Goal: Task Accomplishment & Management: Complete application form

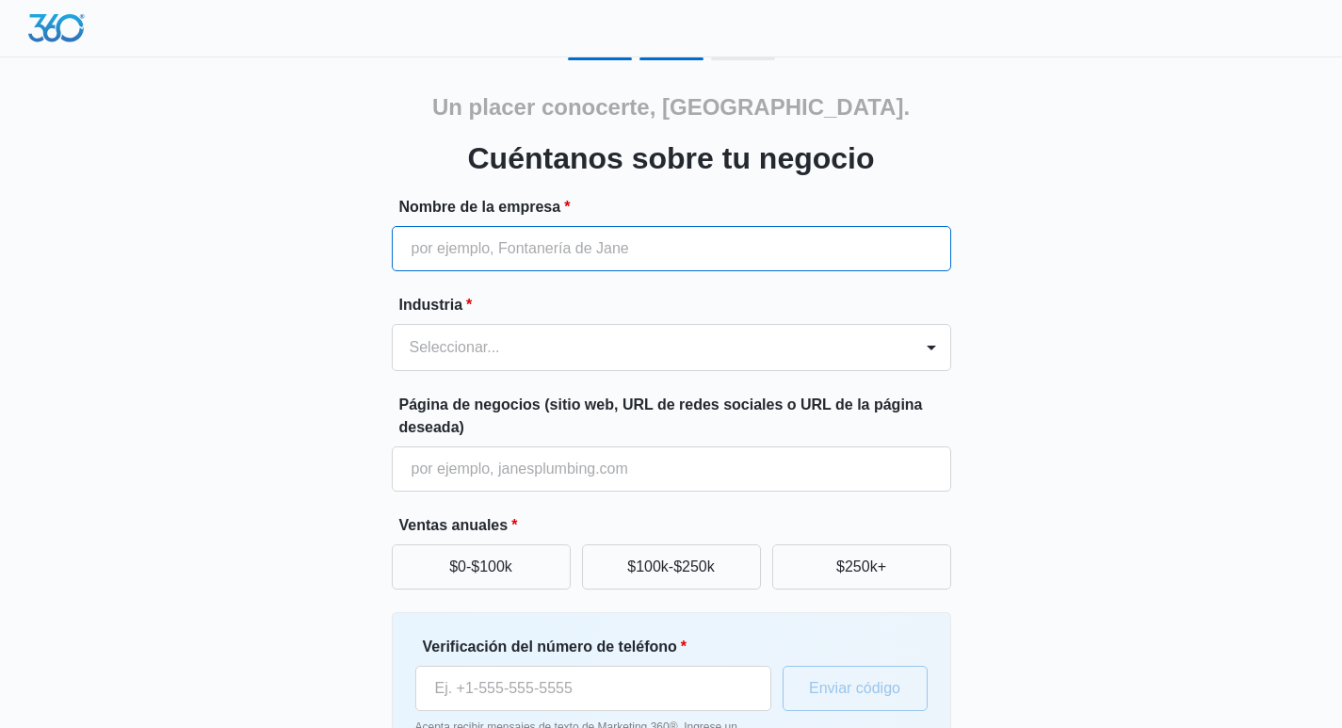
click at [539, 263] on input "Nombre de la empresa *" at bounding box center [671, 248] width 559 height 45
type input "Diamond venue at [GEOGRAPHIC_DATA]"
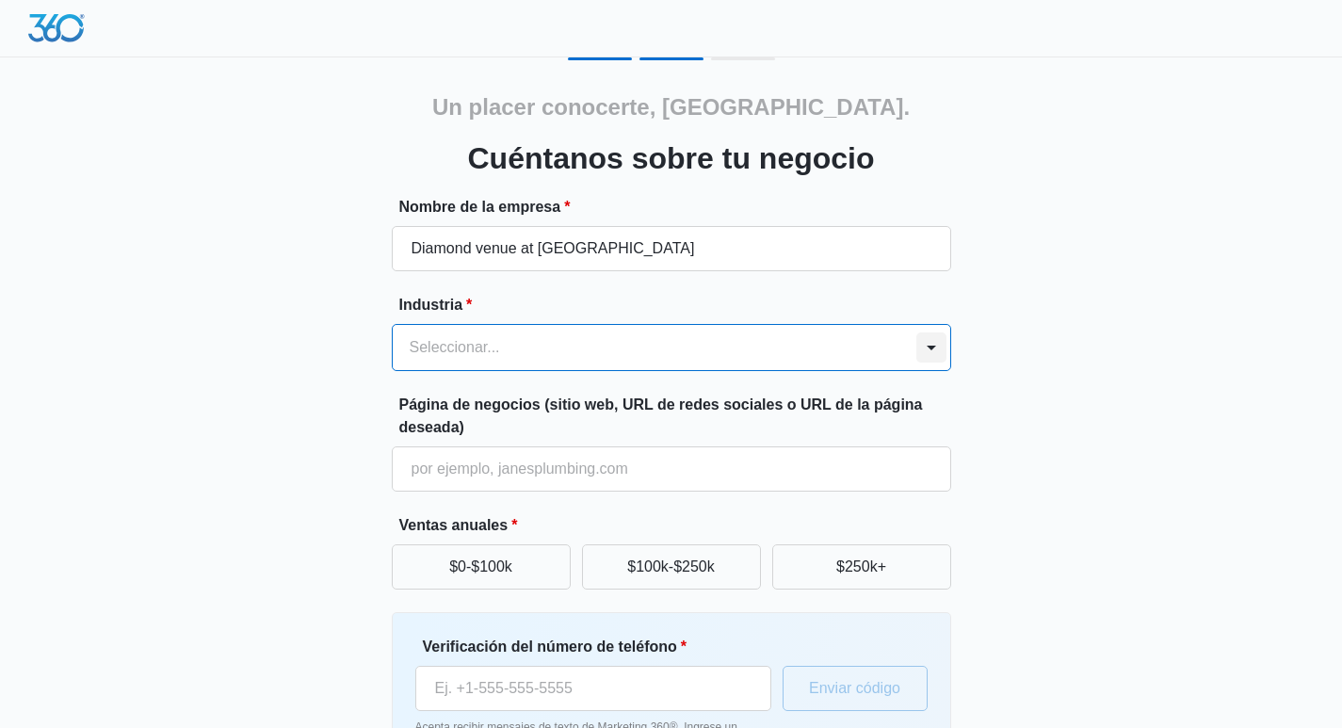
click at [939, 346] on div at bounding box center [931, 347] width 30 height 30
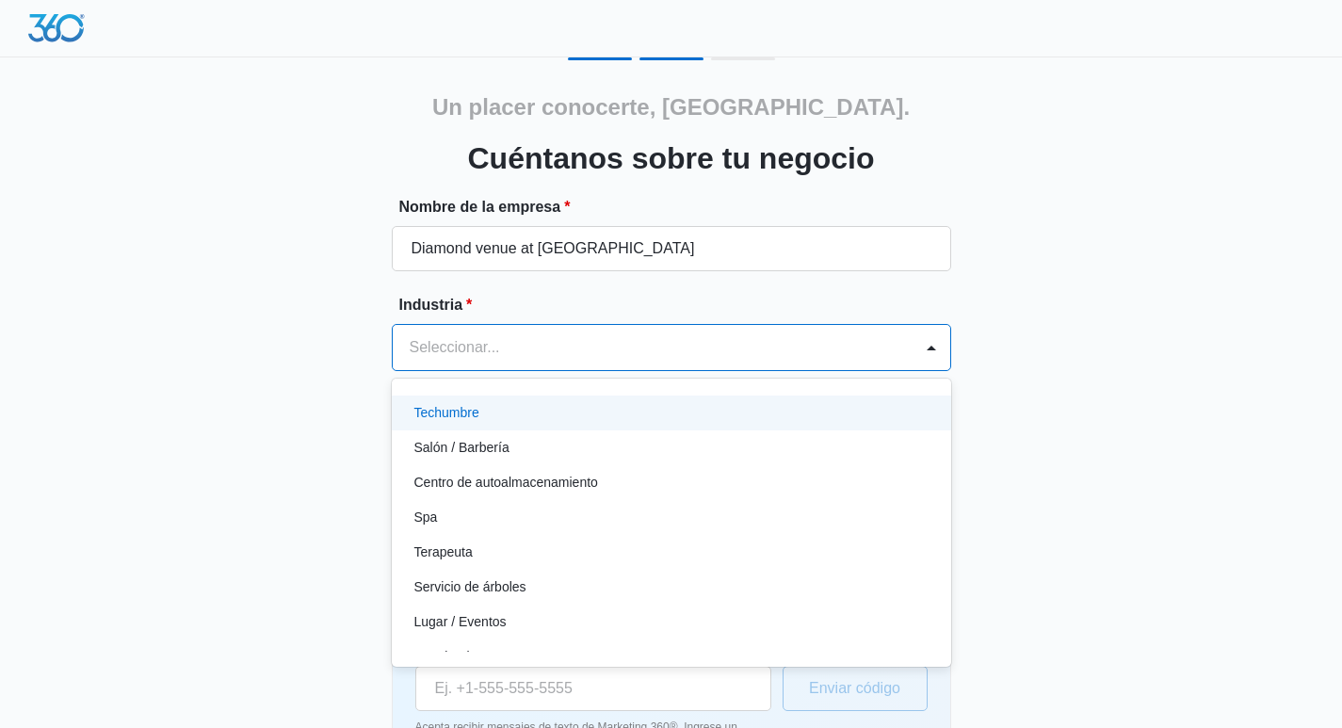
scroll to position [1456, 0]
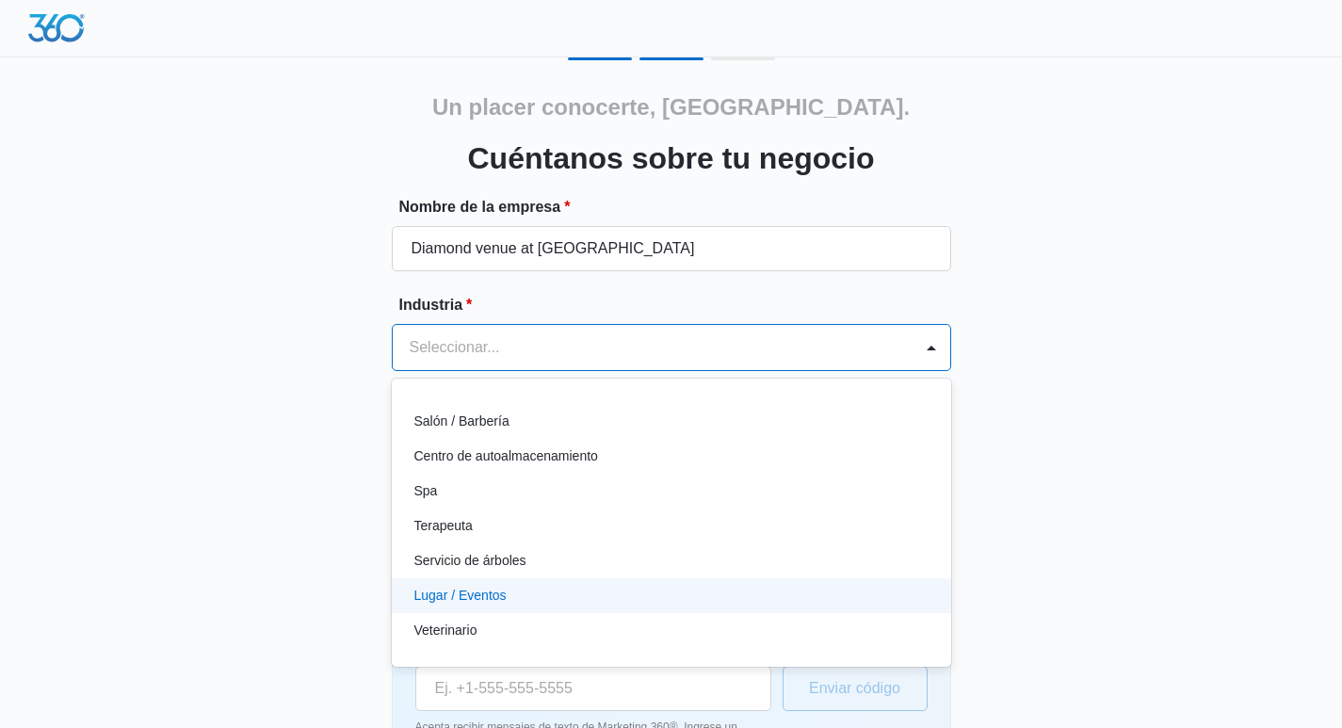
click at [641, 591] on div "Lugar / Eventos" at bounding box center [669, 596] width 510 height 20
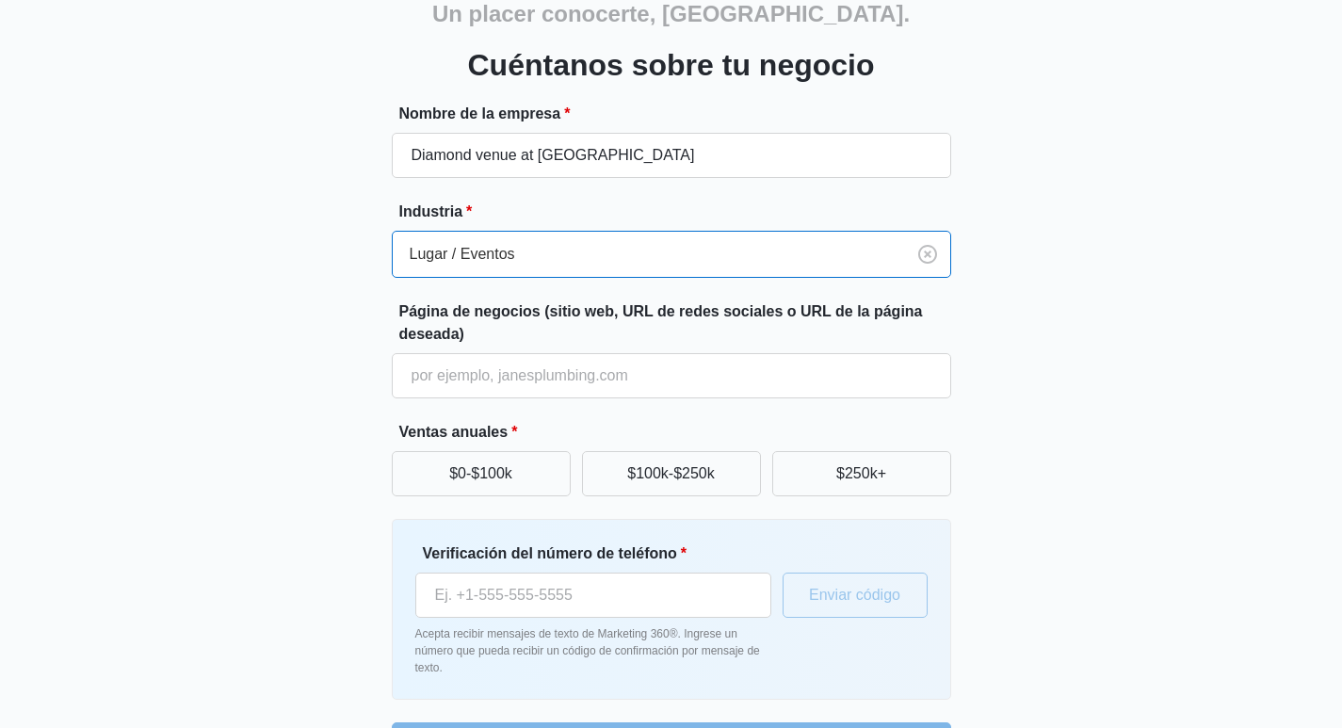
scroll to position [155, 0]
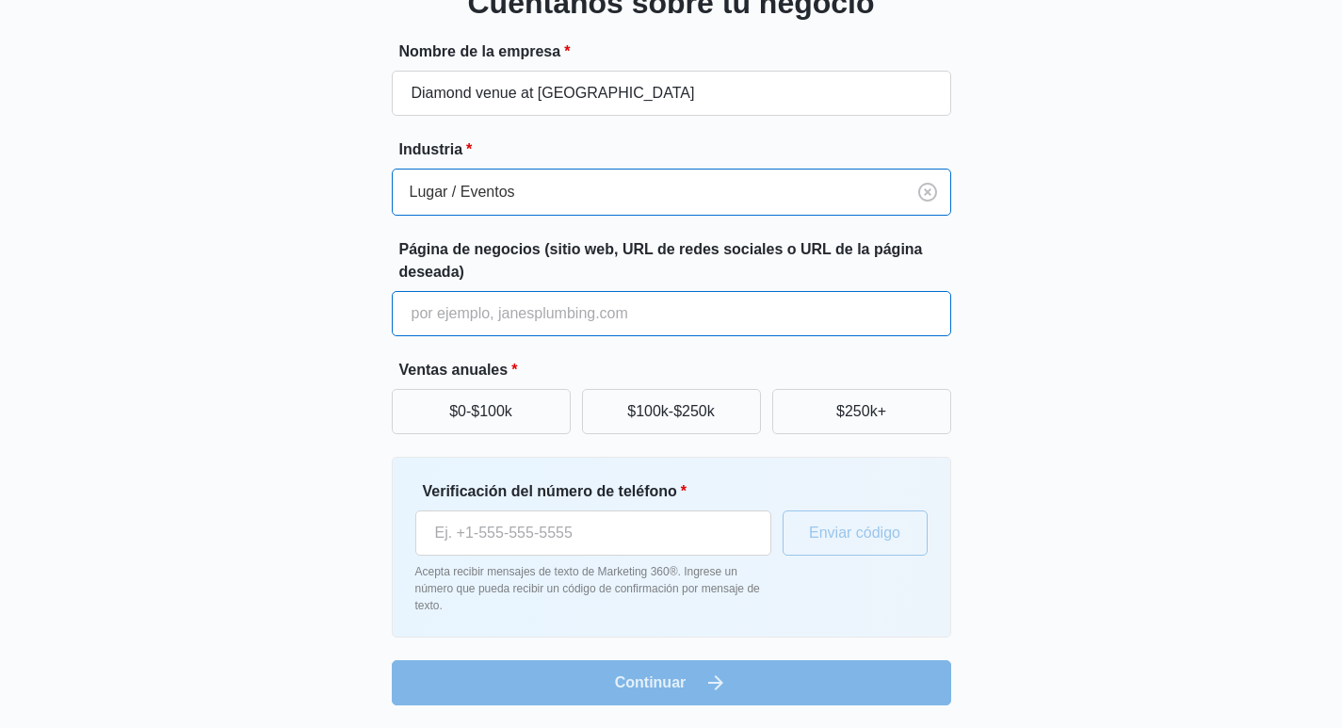
drag, startPoint x: 608, startPoint y: 307, endPoint x: 590, endPoint y: 319, distance: 21.7
click at [600, 314] on input "Página de negocios (sitio web, URL de redes sociales o URL de la página deseada)" at bounding box center [671, 313] width 559 height 45
paste input "[URL][DOMAIN_NAME]"
type input "[URL][DOMAIN_NAME]"
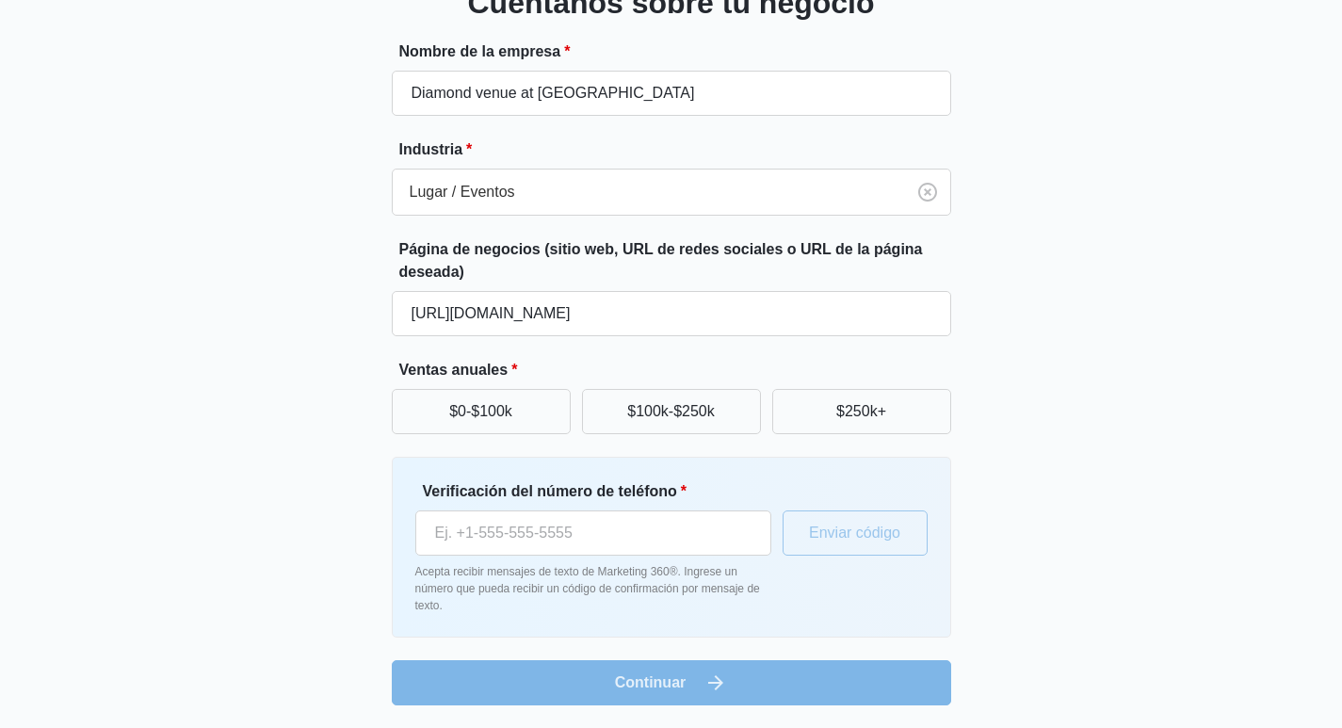
click at [1211, 376] on div "Un placer conocerte, [GEOGRAPHIC_DATA]. Cuéntanos sobre tu negocio Nombre de la…" at bounding box center [671, 303] width 1130 height 803
click at [551, 402] on button "$0-$100k" at bounding box center [481, 411] width 179 height 45
click at [1193, 403] on div "Un placer conocerte, [GEOGRAPHIC_DATA]. Cuéntanos sobre tu negocio Nombre de la…" at bounding box center [671, 303] width 1130 height 803
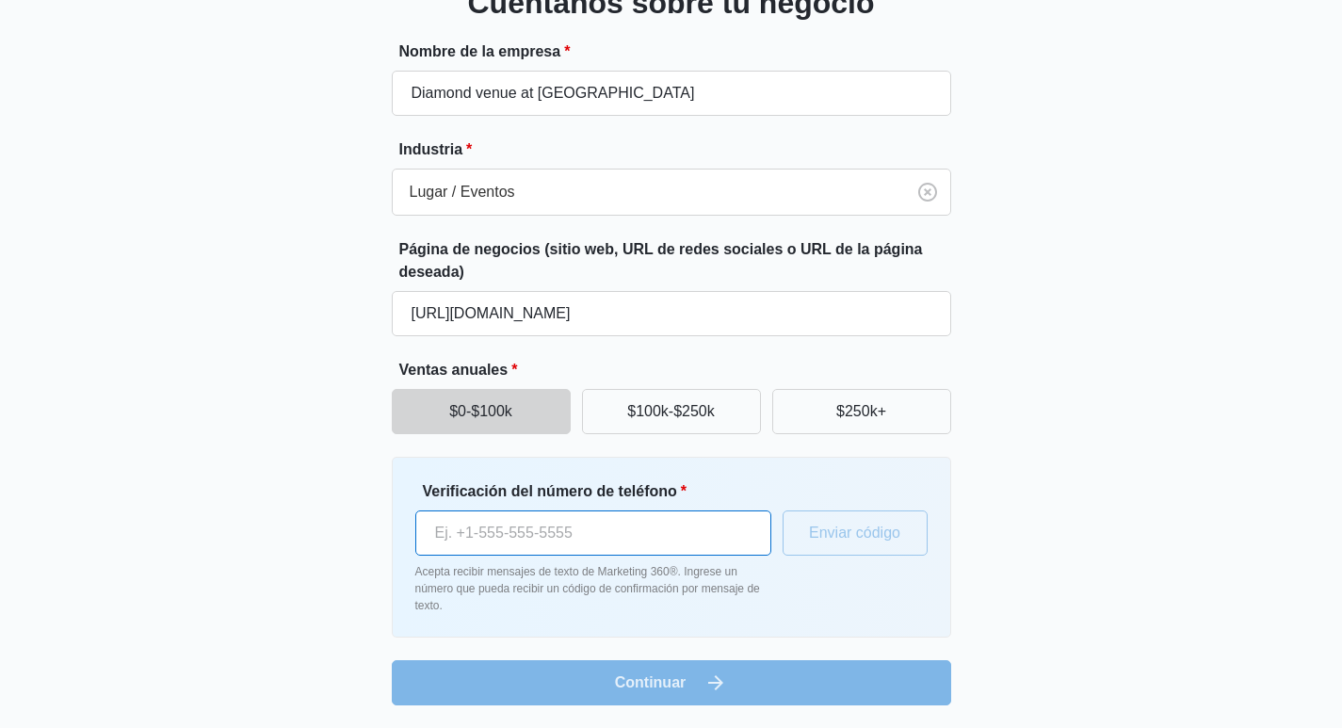
click at [623, 551] on input "Verificación del número de teléfono *" at bounding box center [593, 532] width 356 height 45
click at [539, 410] on button "$0-$100k" at bounding box center [481, 411] width 179 height 45
click at [486, 411] on font "$0-$100k" at bounding box center [480, 411] width 63 height 16
drag, startPoint x: 456, startPoint y: 413, endPoint x: 481, endPoint y: 411, distance: 25.5
click at [455, 413] on font "$0-$100k" at bounding box center [480, 411] width 63 height 16
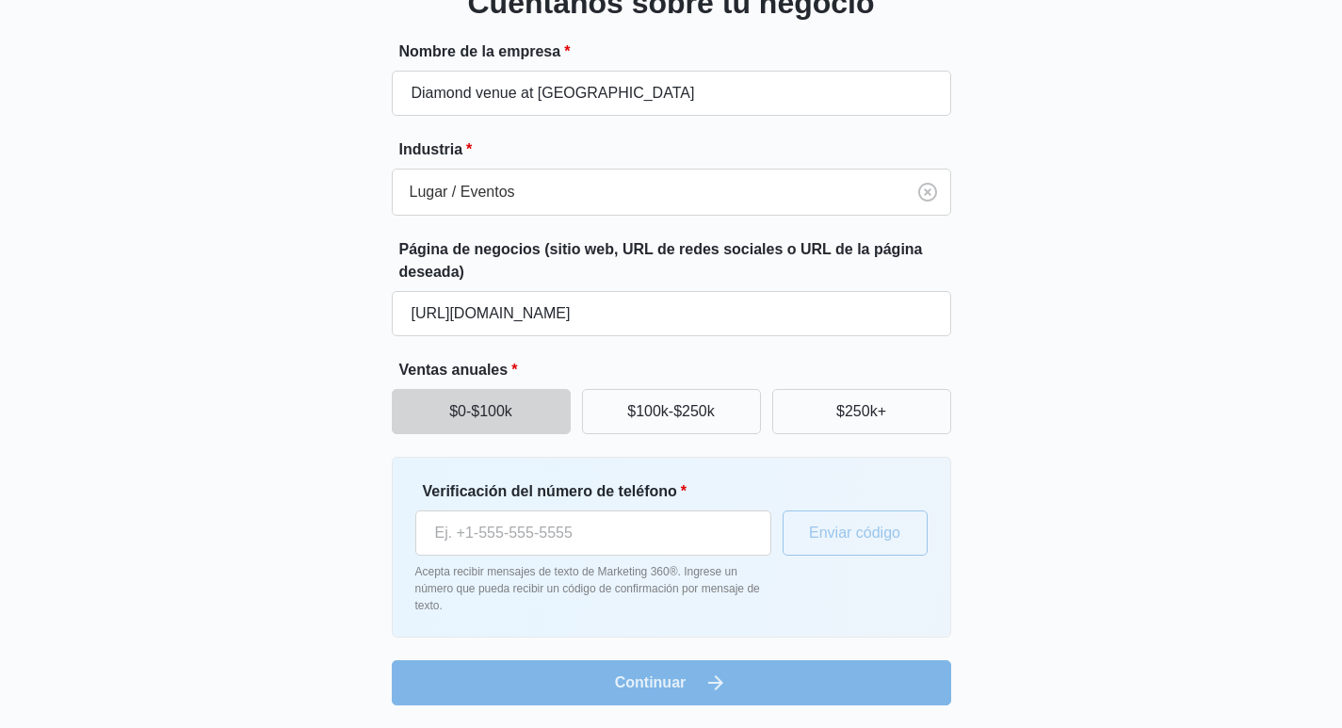
click at [1033, 426] on div "Un placer conocerte, [GEOGRAPHIC_DATA]. Cuéntanos sobre tu negocio Nombre de la…" at bounding box center [671, 303] width 1130 height 803
click at [698, 413] on font "$100k-$250k" at bounding box center [671, 411] width 88 height 16
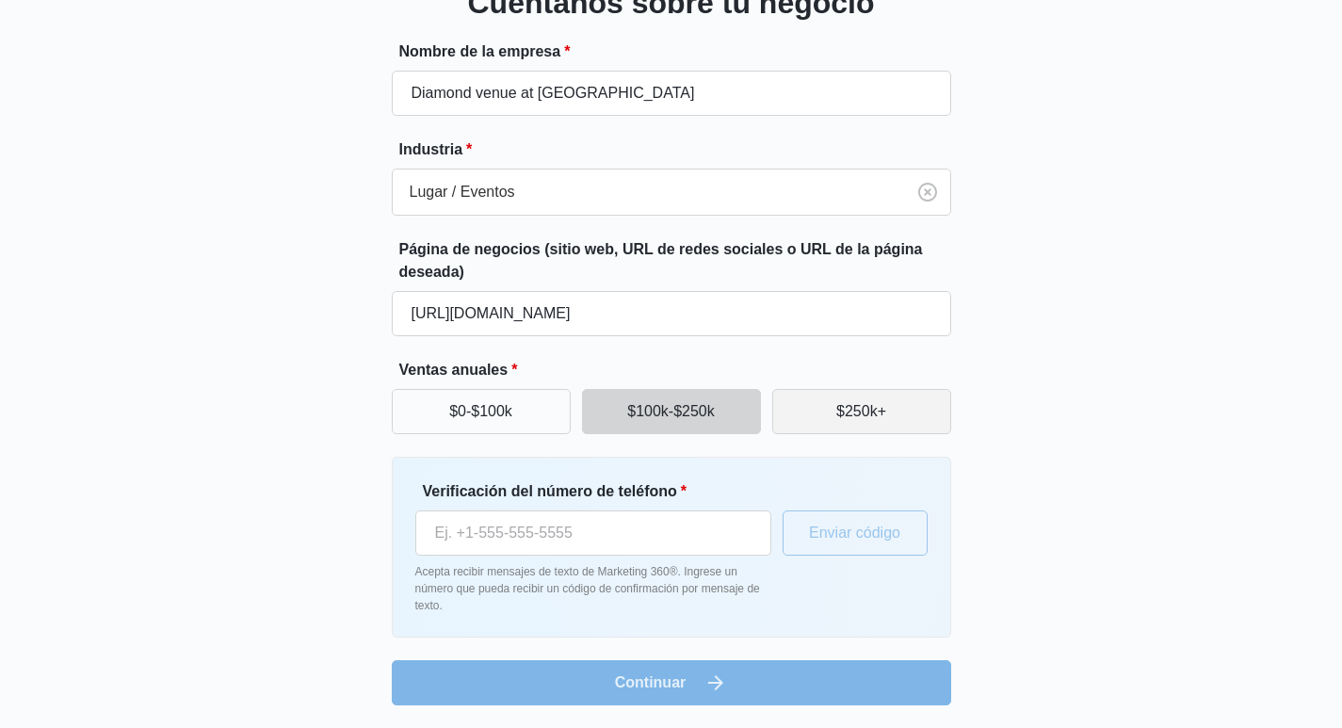
click at [841, 423] on button "$250k+" at bounding box center [861, 411] width 179 height 45
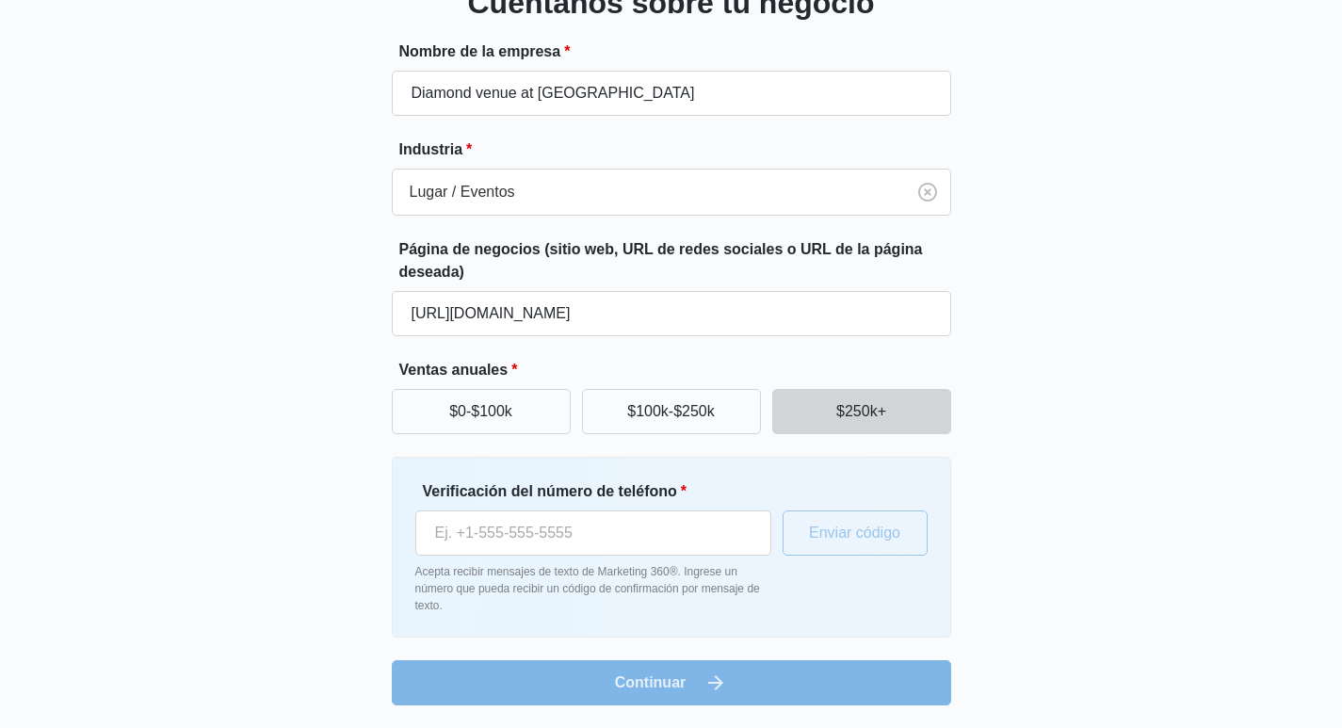
click at [1085, 567] on div "Un placer conocerte, [GEOGRAPHIC_DATA]. Cuéntanos sobre tu negocio Nombre de la…" at bounding box center [671, 303] width 1130 height 803
click at [647, 523] on input "Verificación del número de teléfono *" at bounding box center [593, 532] width 356 height 45
click at [888, 409] on button "$250k+" at bounding box center [861, 411] width 179 height 45
click at [574, 550] on input "Verificación del número de teléfono *" at bounding box center [593, 532] width 356 height 45
paste input "tel"
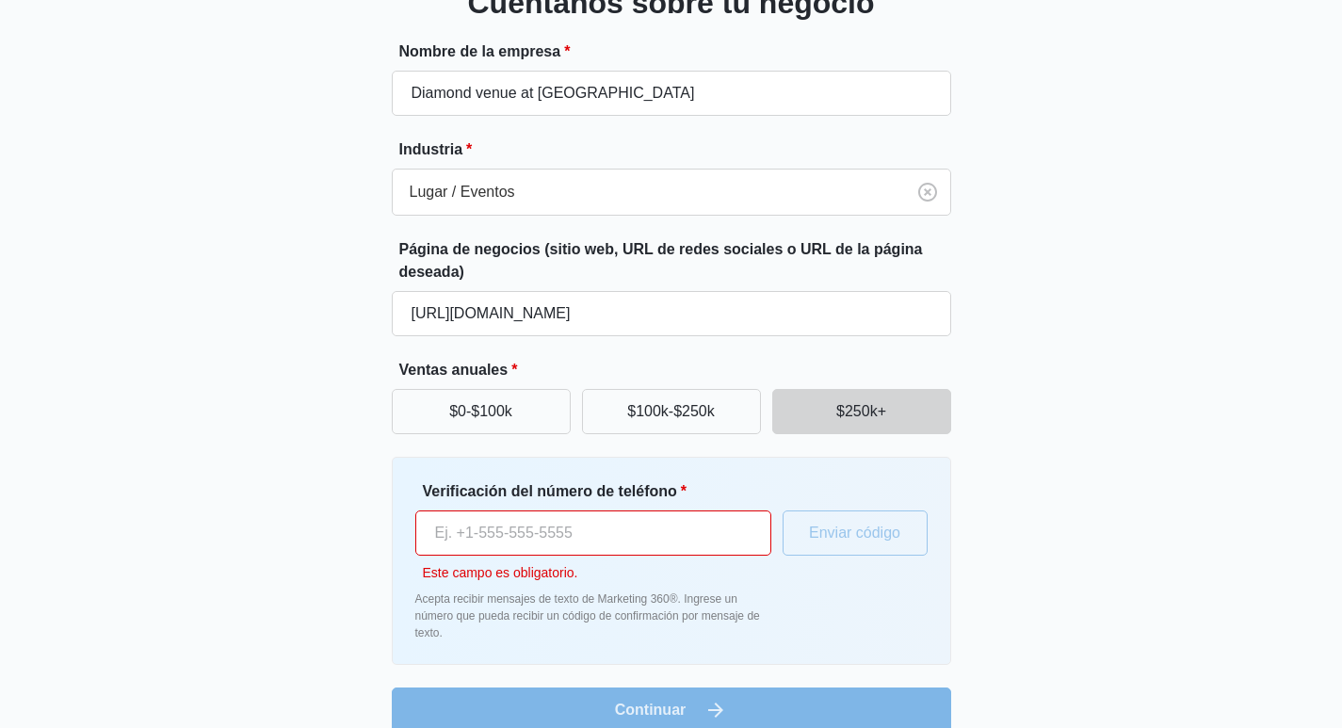
paste input "[PHONE_NUMBER]"
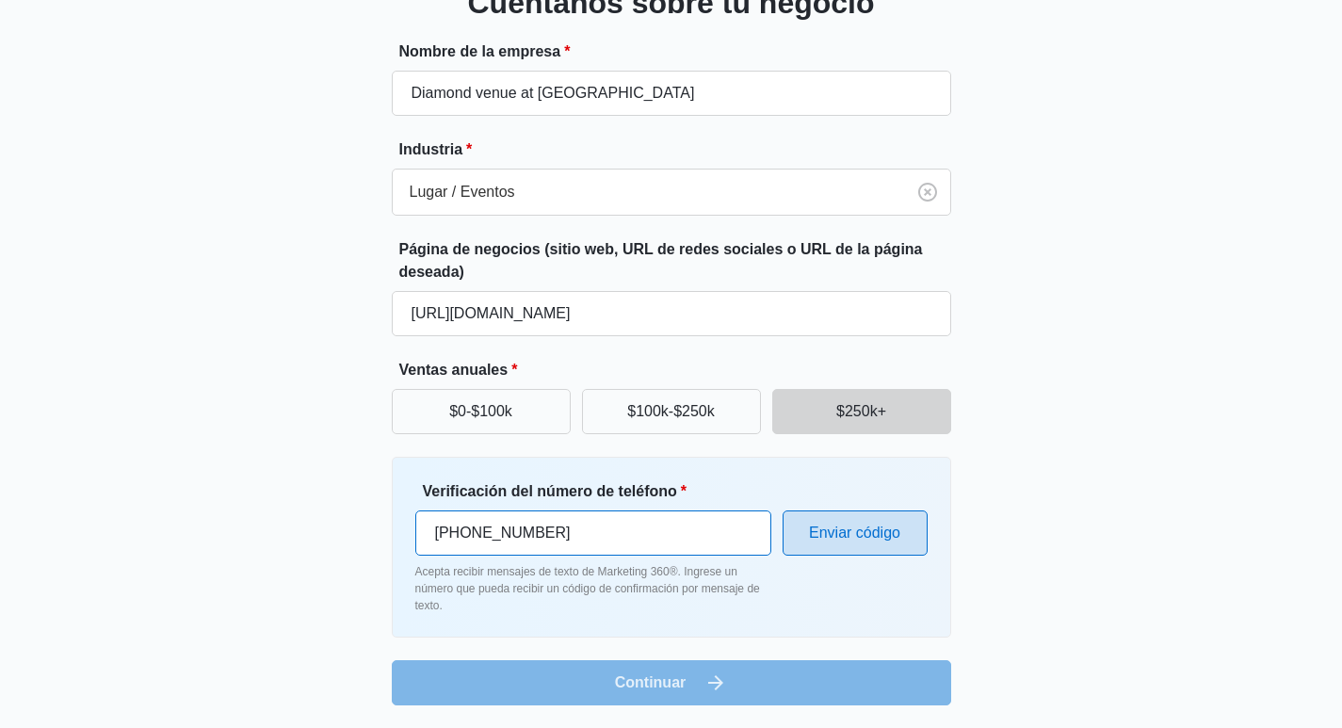
type input "[PHONE_NUMBER]"
click at [834, 531] on font "Enviar código" at bounding box center [854, 532] width 91 height 16
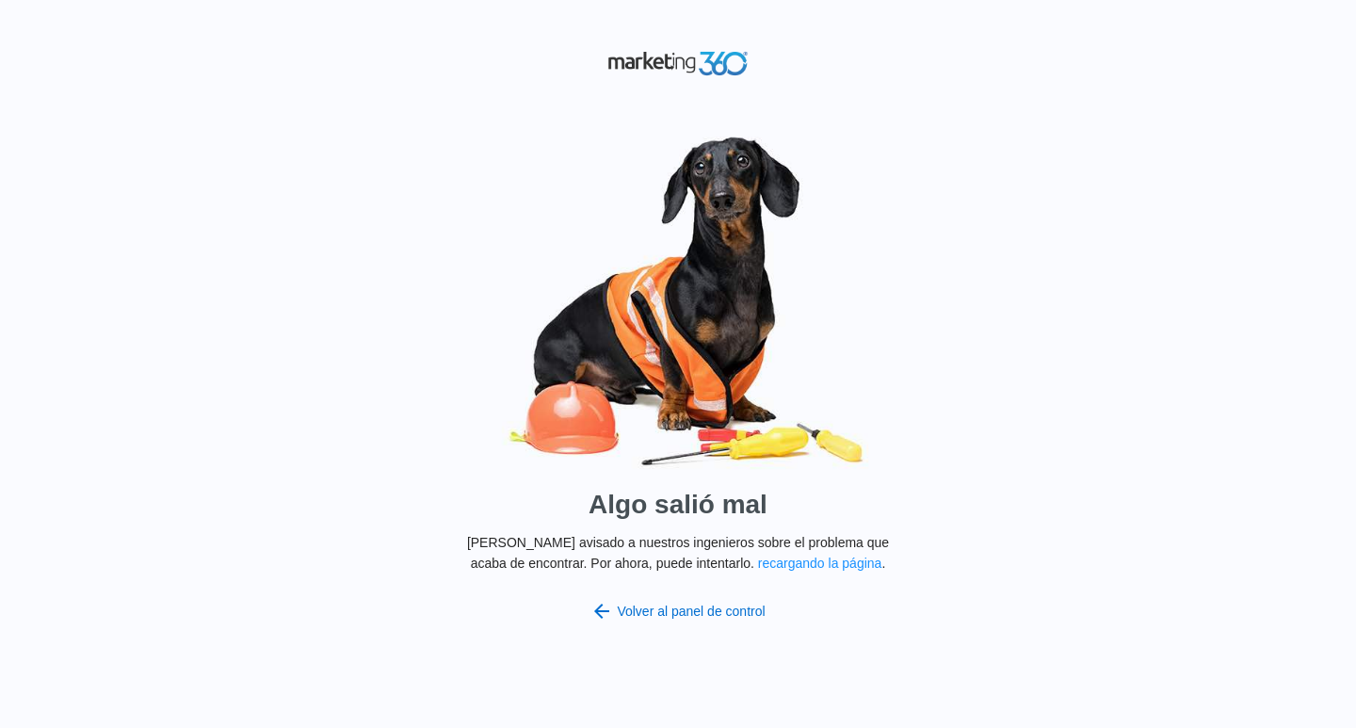
click at [783, 559] on font "recargando la página" at bounding box center [820, 562] width 124 height 15
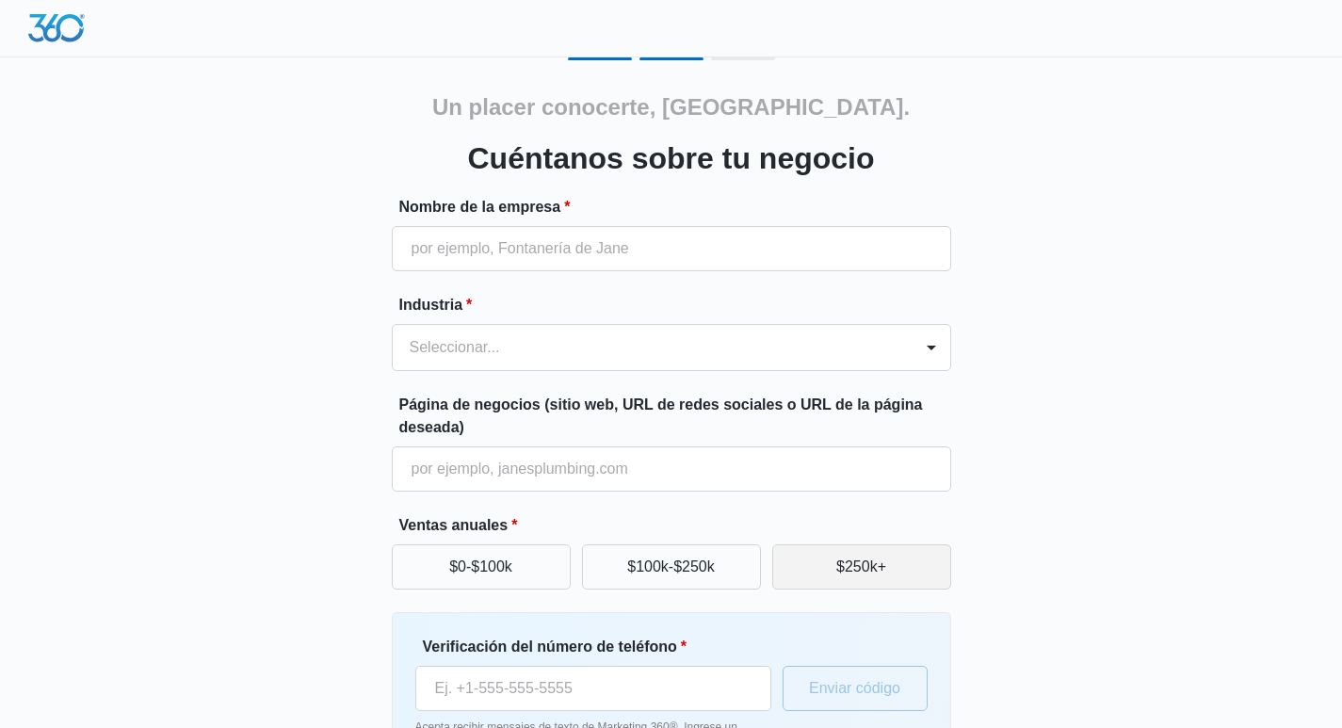
click at [842, 567] on font "$250k+" at bounding box center [861, 566] width 50 height 16
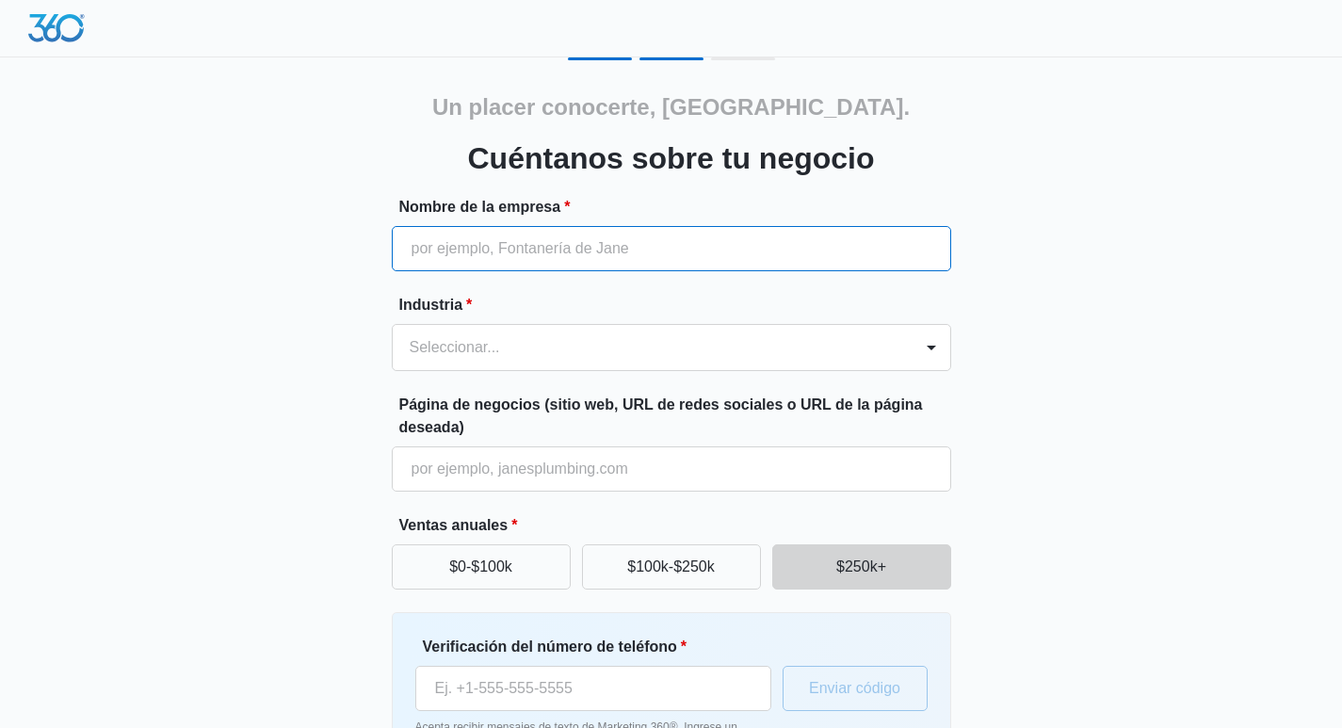
click at [537, 236] on input "Nombre de la empresa *" at bounding box center [671, 248] width 559 height 45
type input "Diamond venue at [GEOGRAPHIC_DATA]"
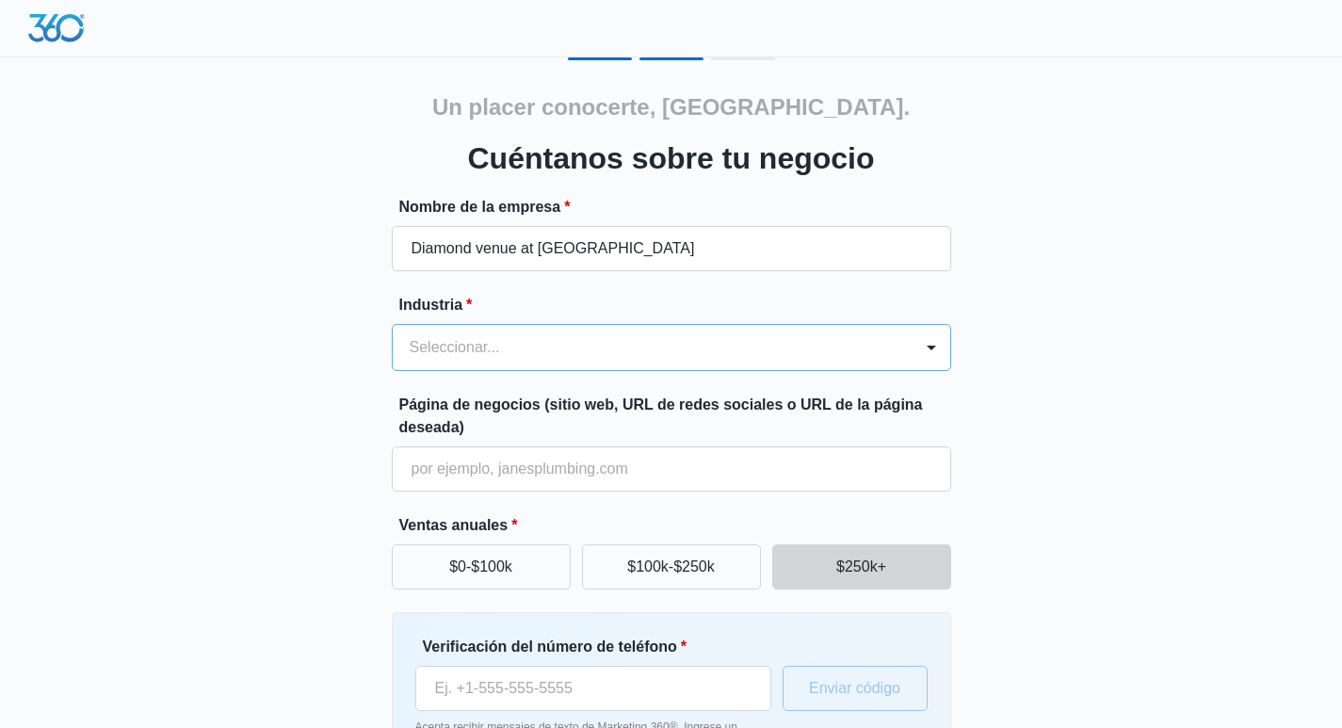
click at [545, 337] on div at bounding box center [649, 347] width 478 height 26
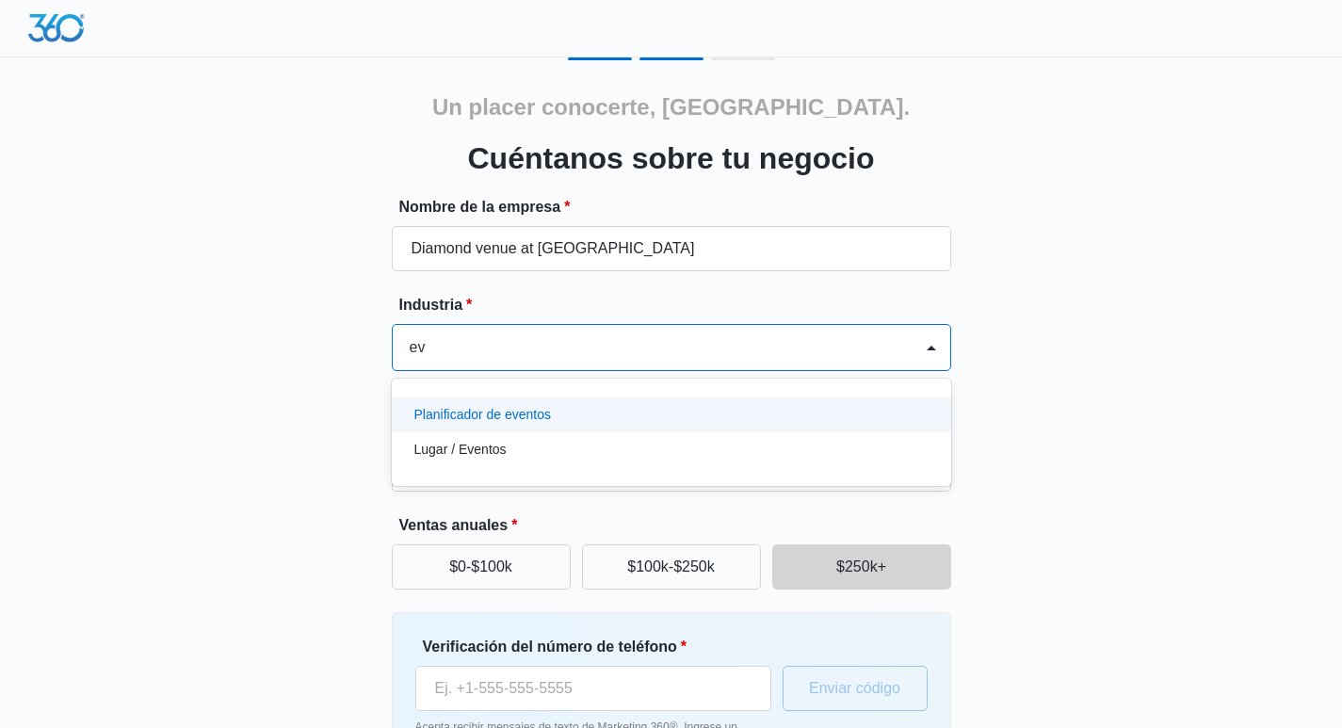
type input "eve"
click at [503, 407] on font "Planificador de eventos" at bounding box center [482, 414] width 137 height 15
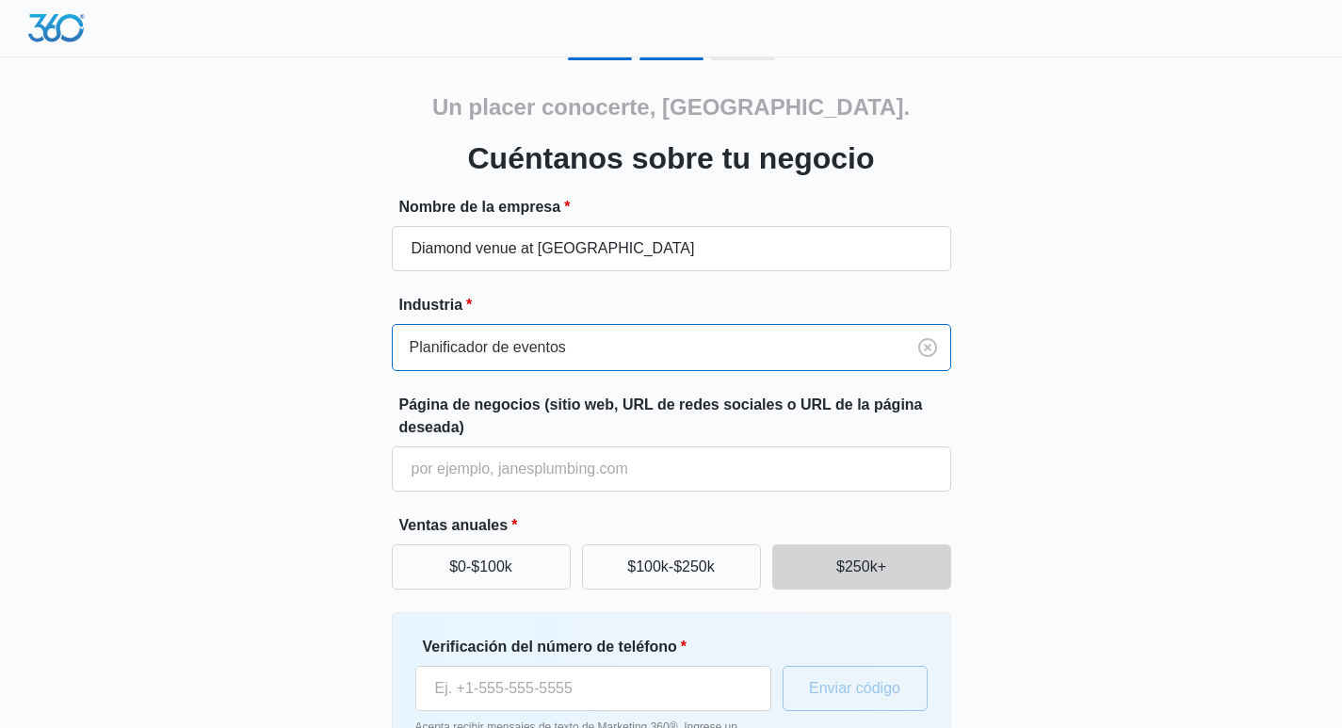
scroll to position [94, 0]
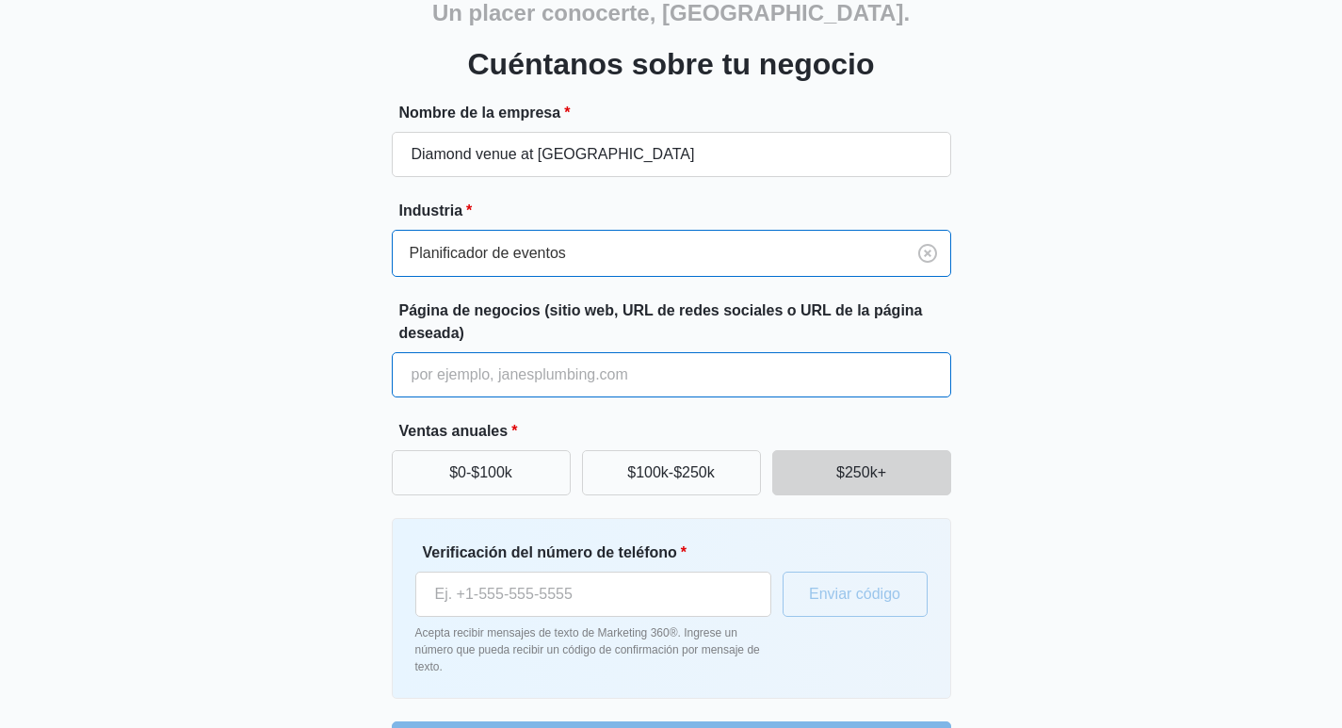
click at [538, 361] on input "Página de negocios (sitio web, URL de redes sociales o URL de la página deseada)" at bounding box center [671, 374] width 559 height 45
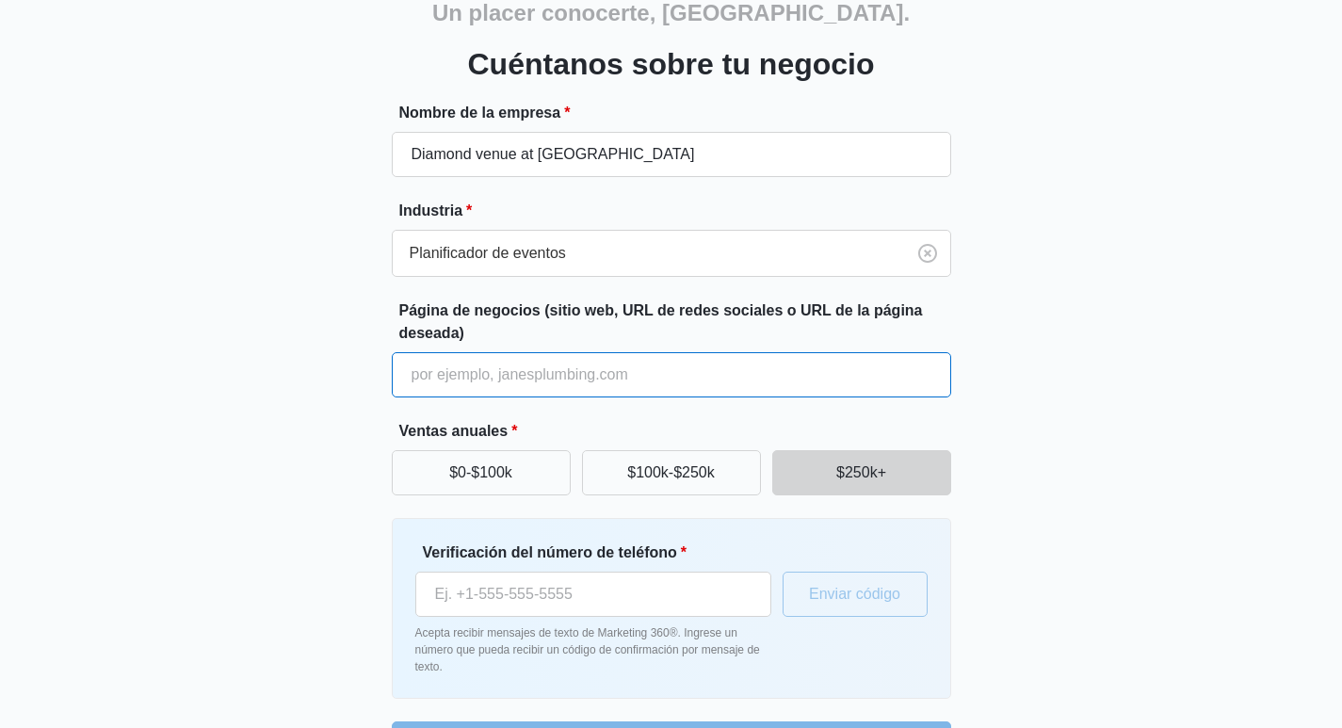
type input "[URL][DOMAIN_NAME]"
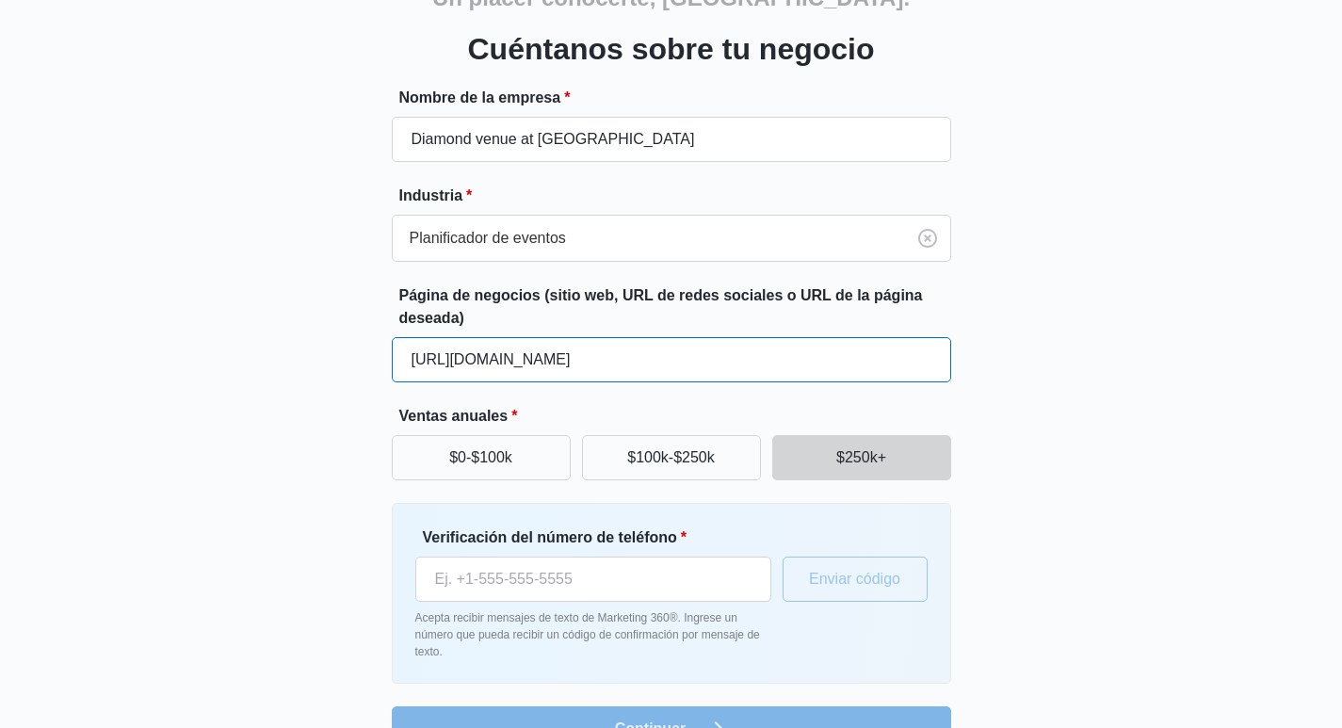
scroll to position [155, 0]
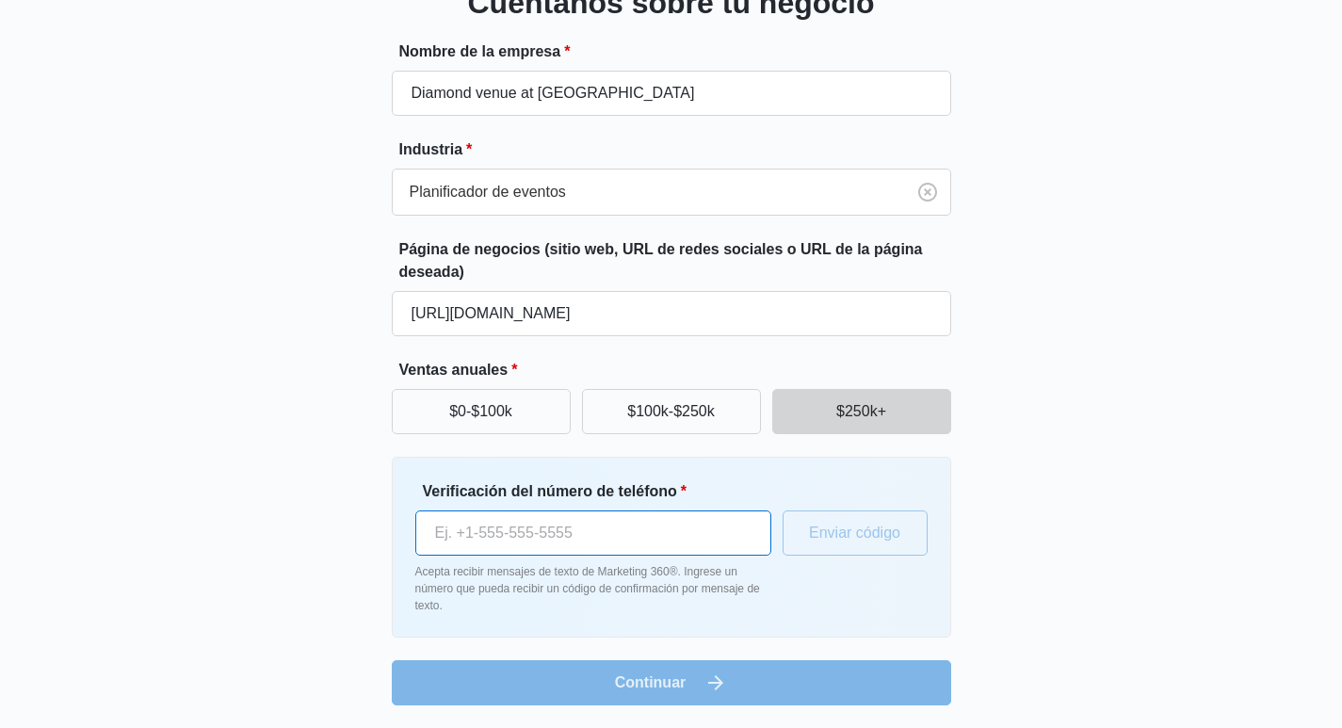
click at [695, 539] on input "Verificación del número de teléfono *" at bounding box center [593, 532] width 356 height 45
type input "[PHONE_NUMBER]"
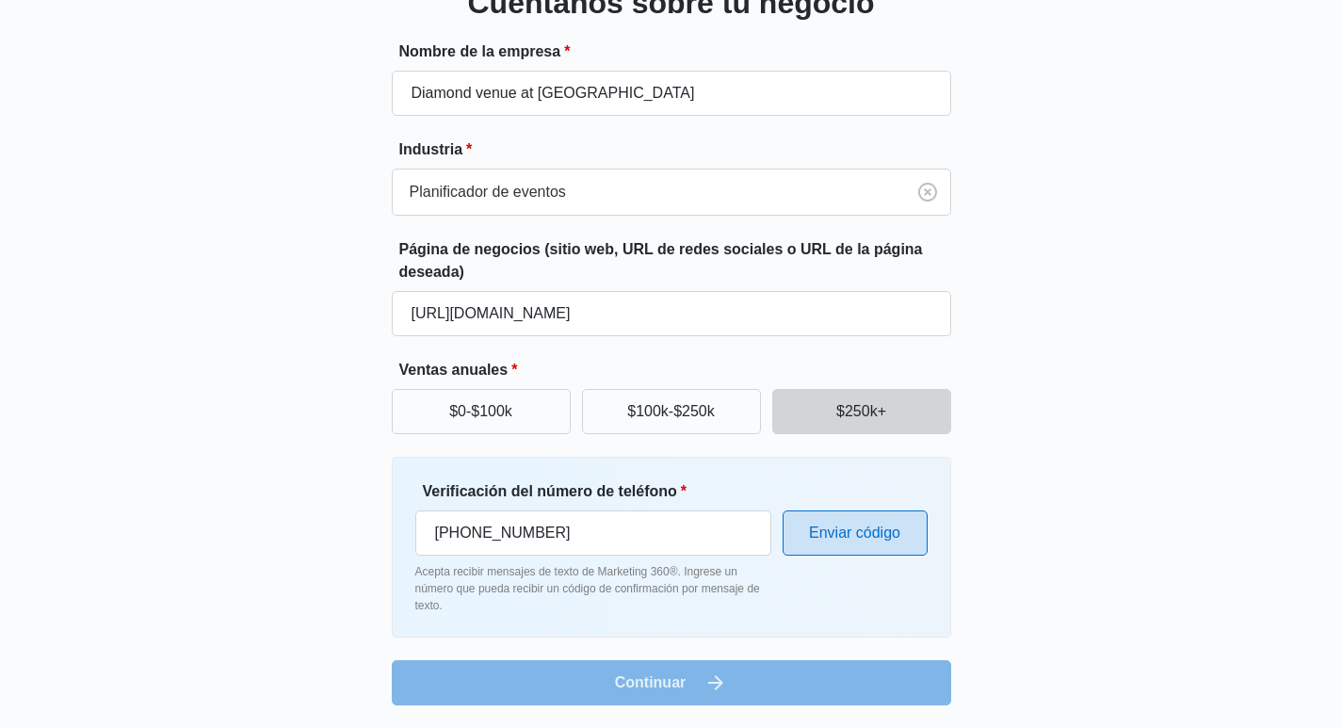
click at [837, 541] on button "Enviar código" at bounding box center [854, 532] width 145 height 45
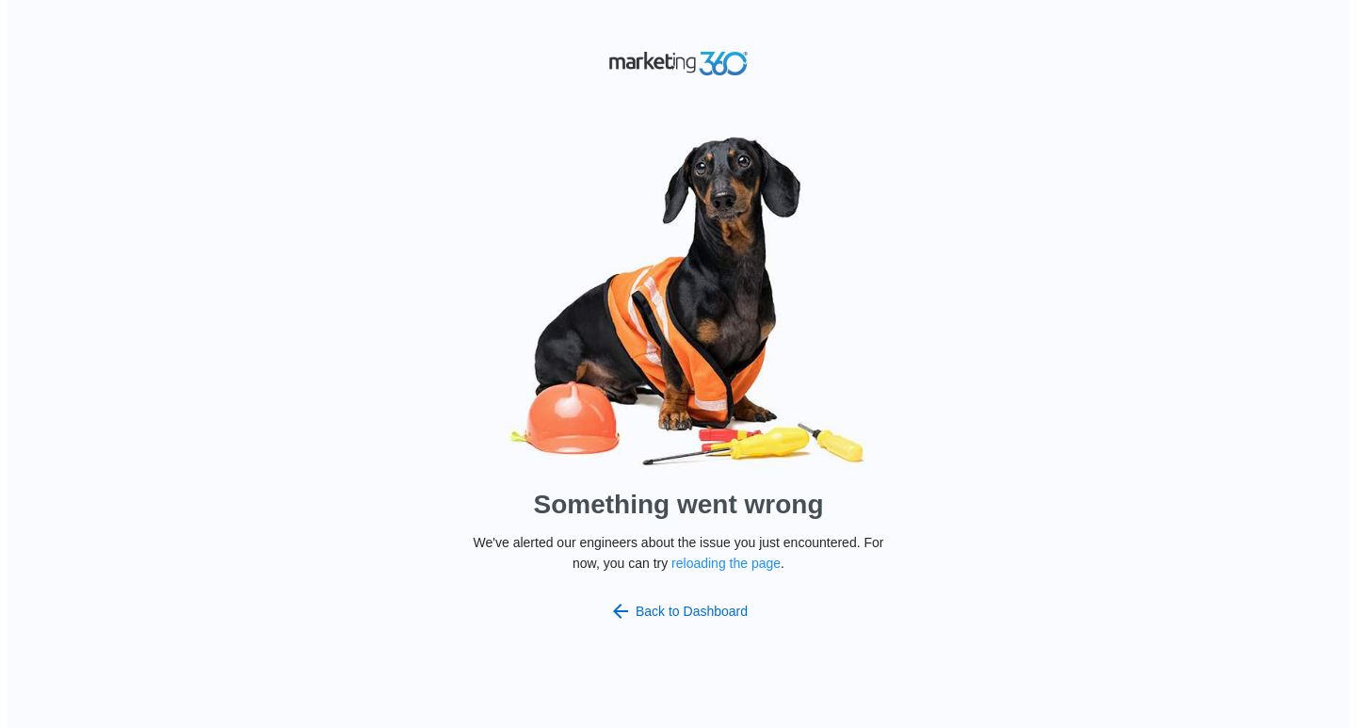
scroll to position [0, 0]
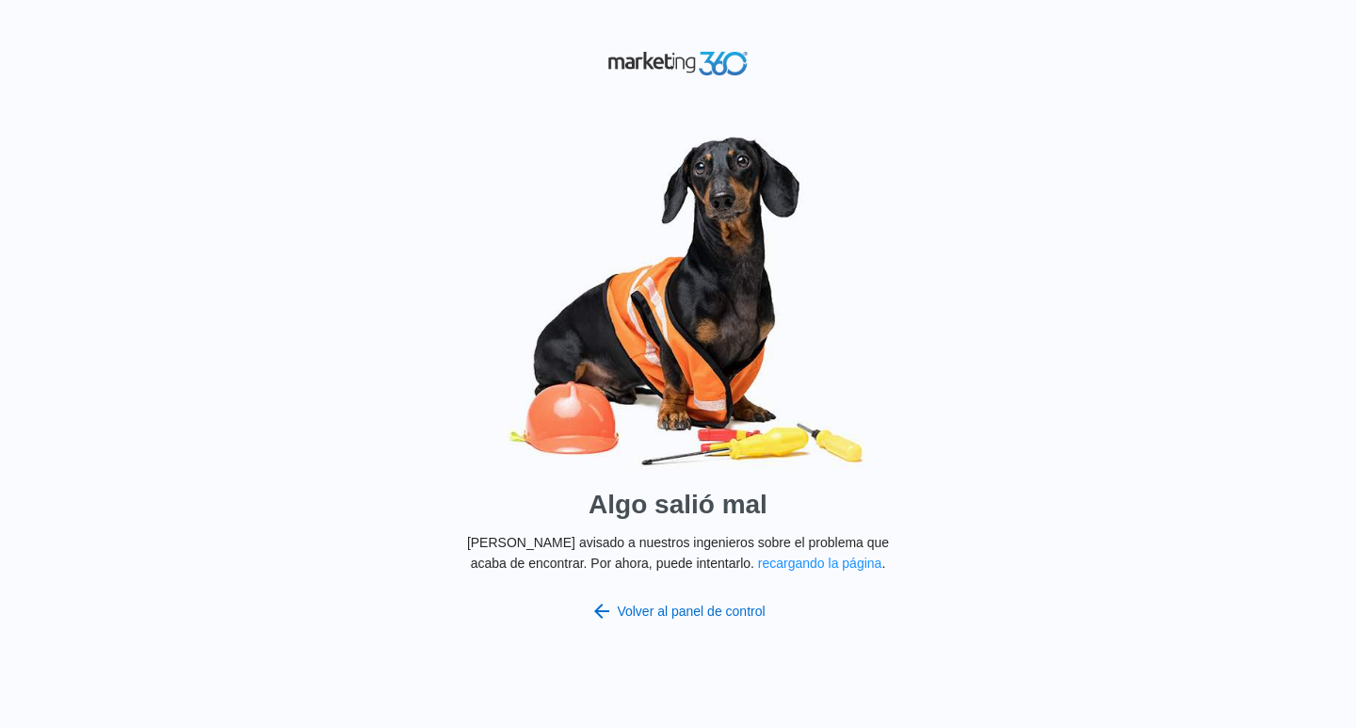
drag, startPoint x: 1209, startPoint y: 410, endPoint x: 1178, endPoint y: 407, distance: 31.2
click at [1209, 410] on div "Algo salió mal Hemos avisado a nuestros ingenieros sobre el problema que acaba …" at bounding box center [678, 364] width 1356 height 728
